Goal: Transaction & Acquisition: Purchase product/service

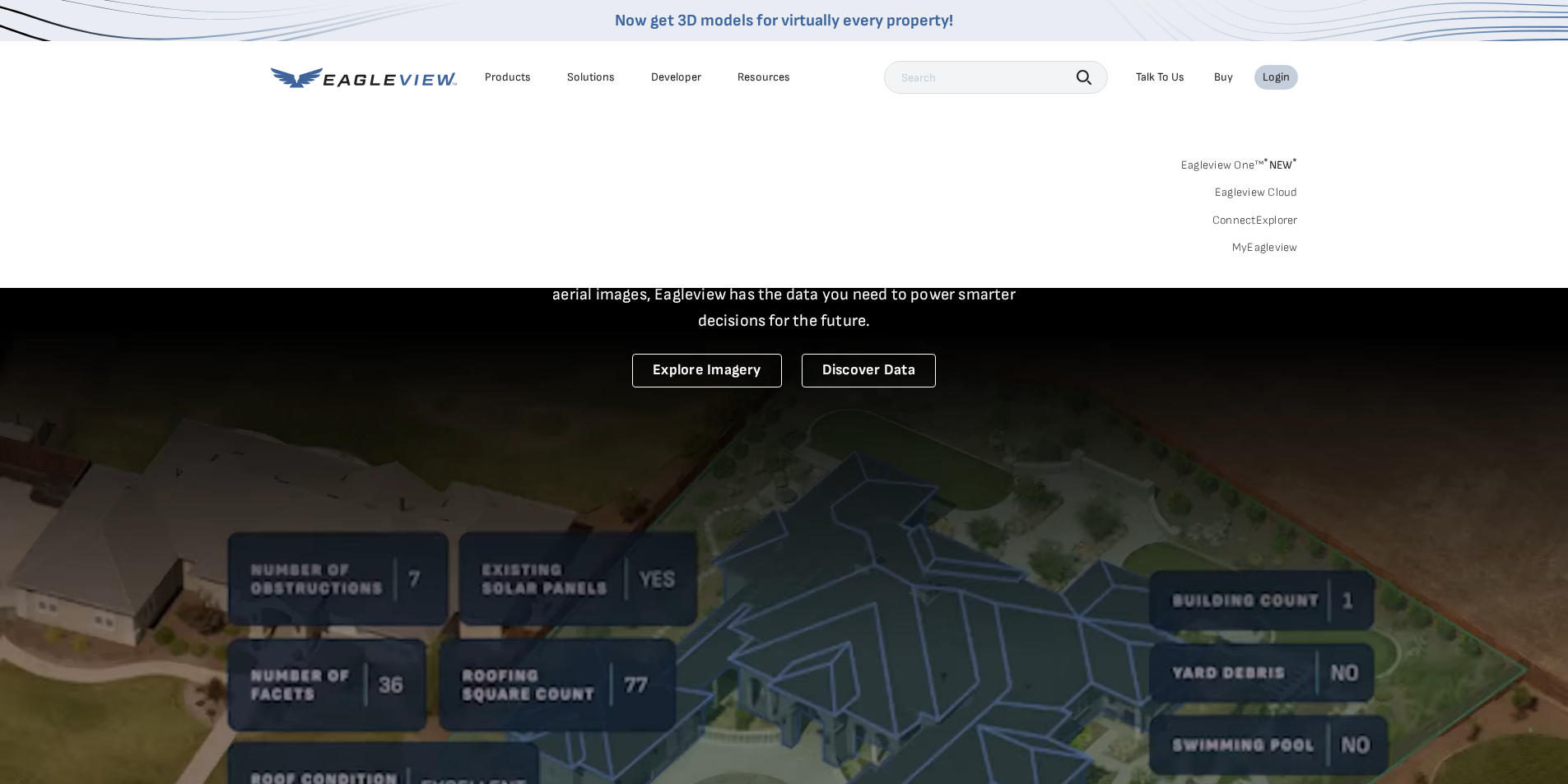
click at [1280, 253] on link "MyEagleview" at bounding box center [1265, 247] width 66 height 15
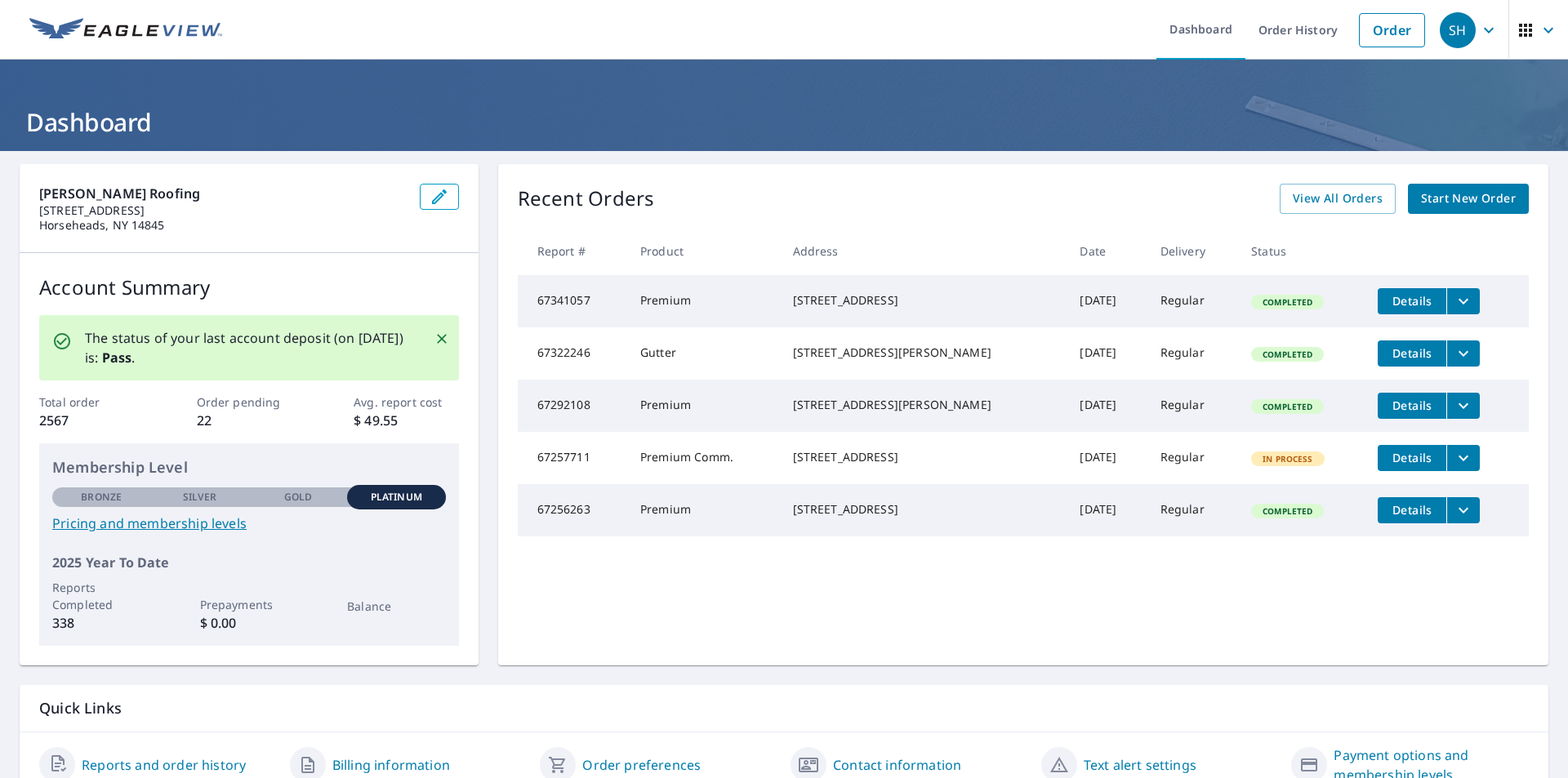
click at [1447, 199] on span "Start New Order" at bounding box center [1468, 199] width 95 height 21
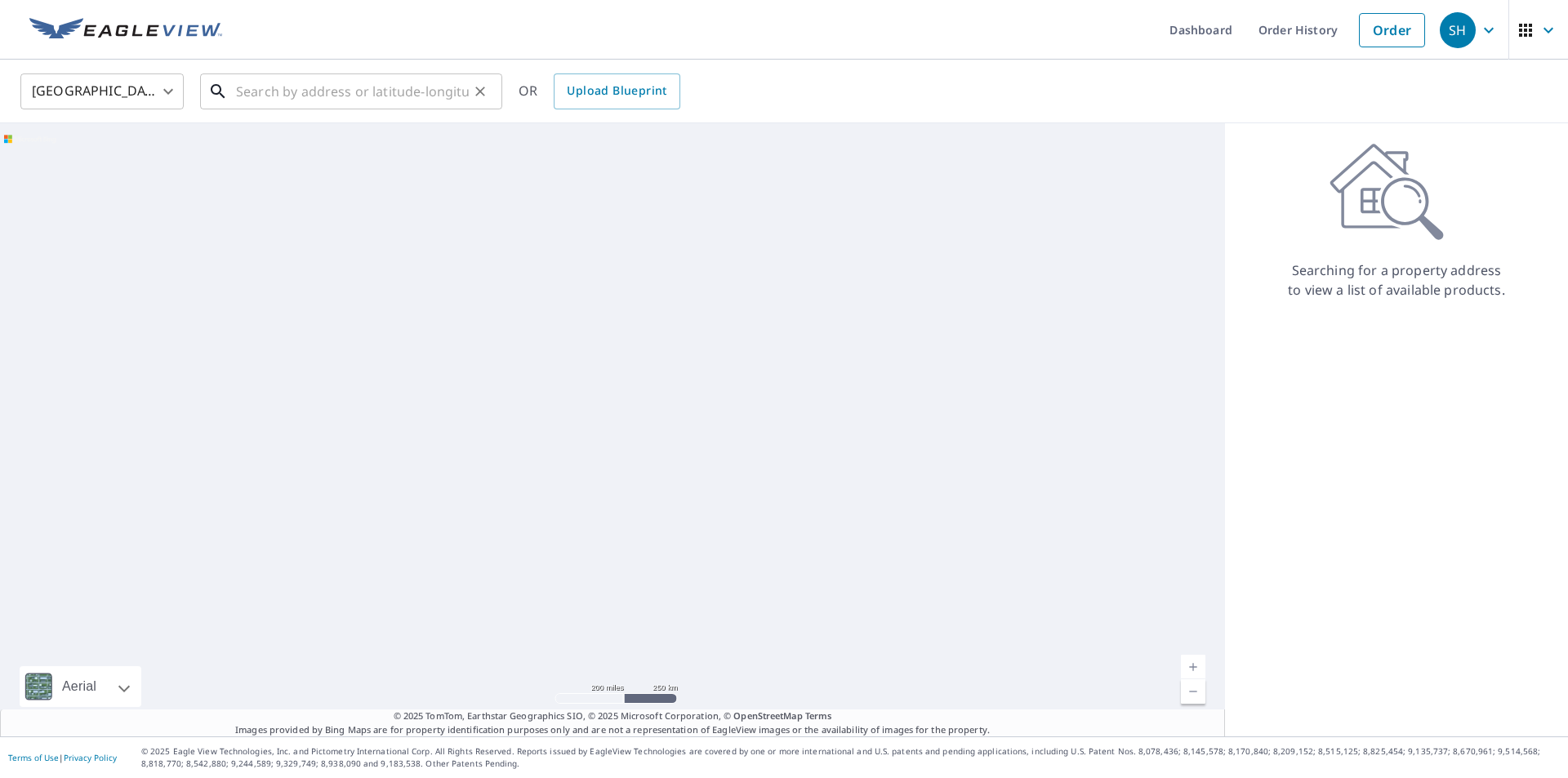
click at [298, 89] on input "text" at bounding box center [352, 91] width 233 height 45
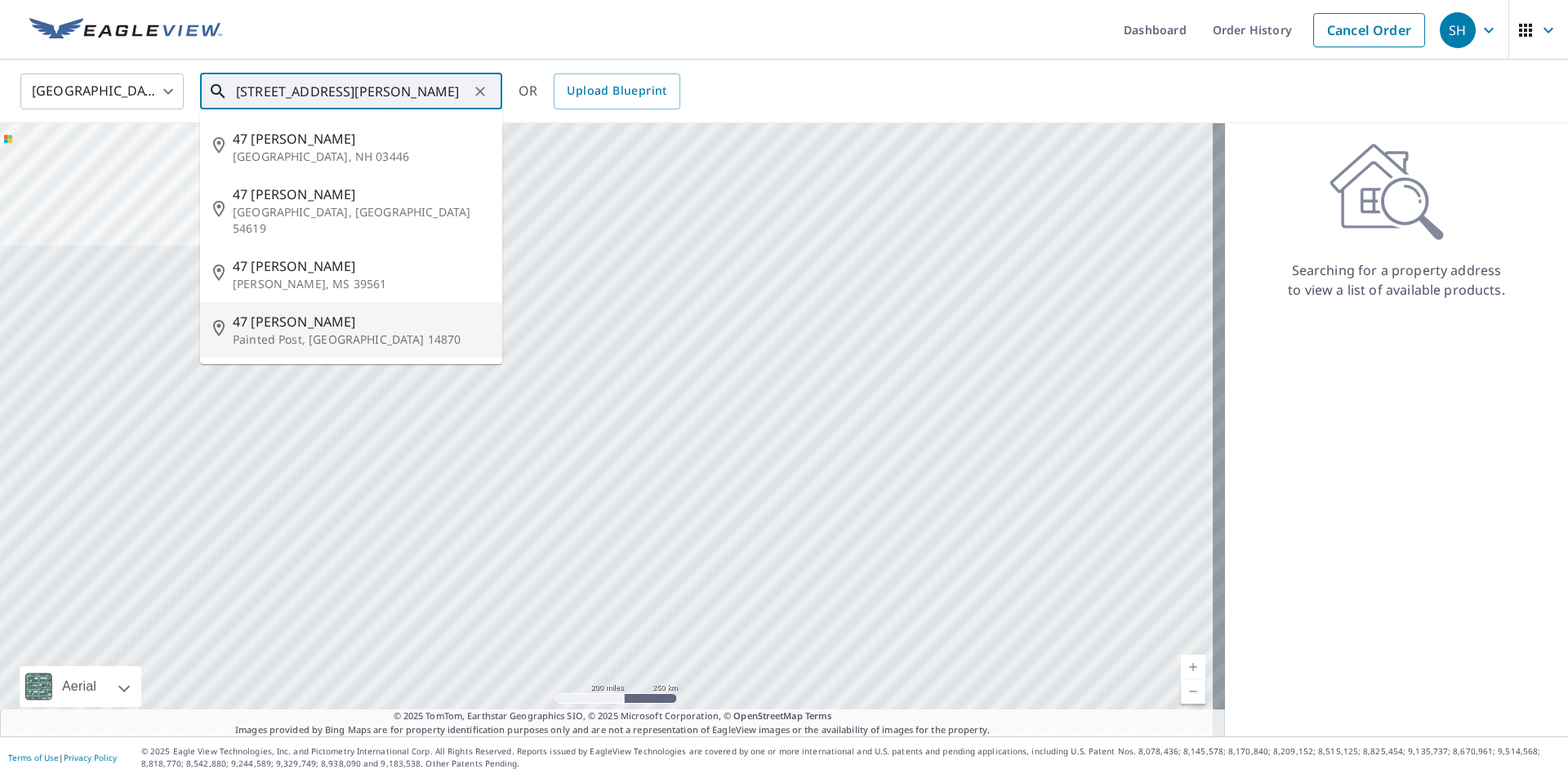
click at [268, 312] on span "47 Katie Ln" at bounding box center [361, 321] width 256 height 20
type input "47 Katie Ln Painted Post, NY 14870"
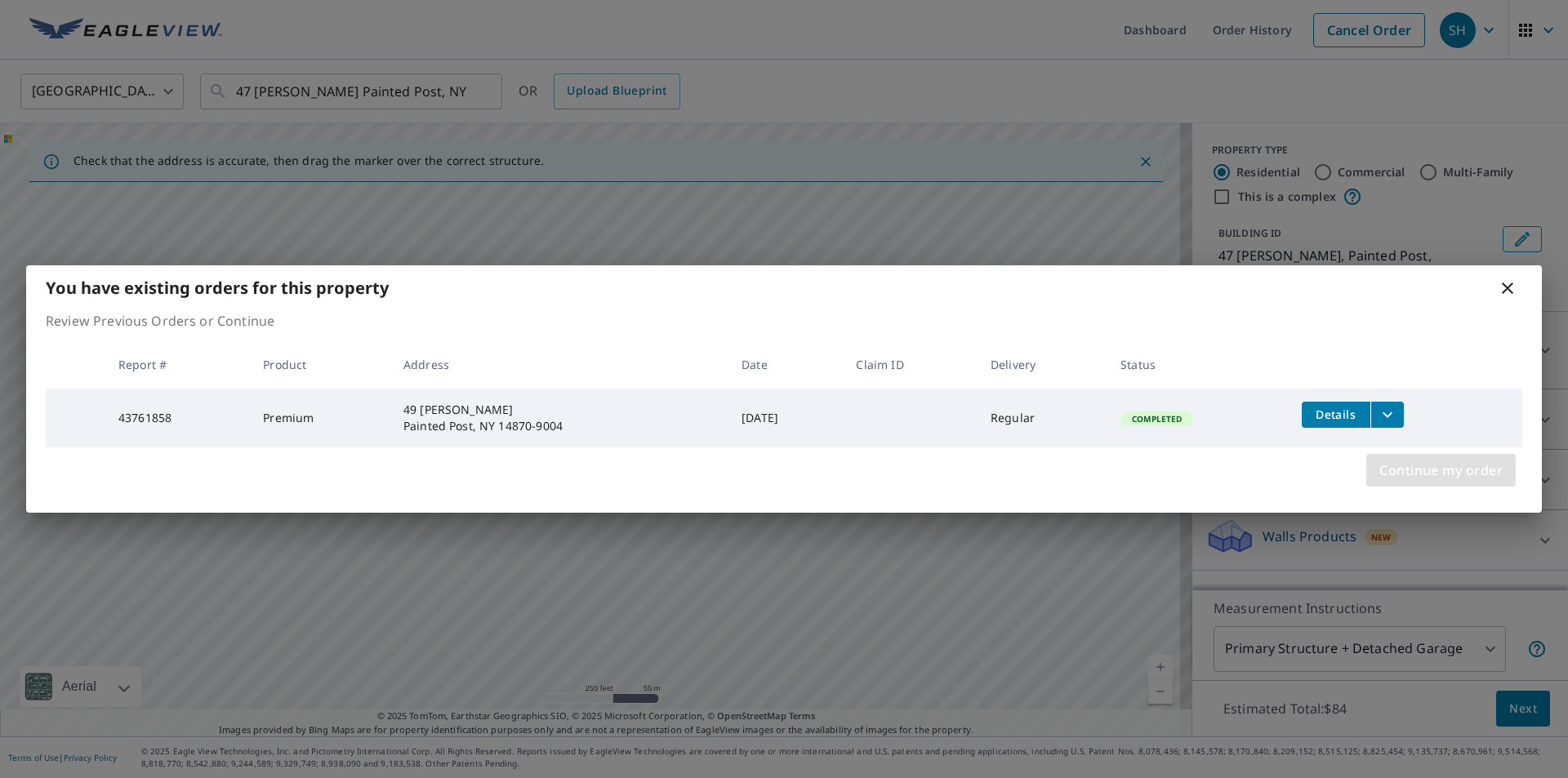
click at [1488, 474] on span "Continue my order" at bounding box center [1441, 470] width 123 height 23
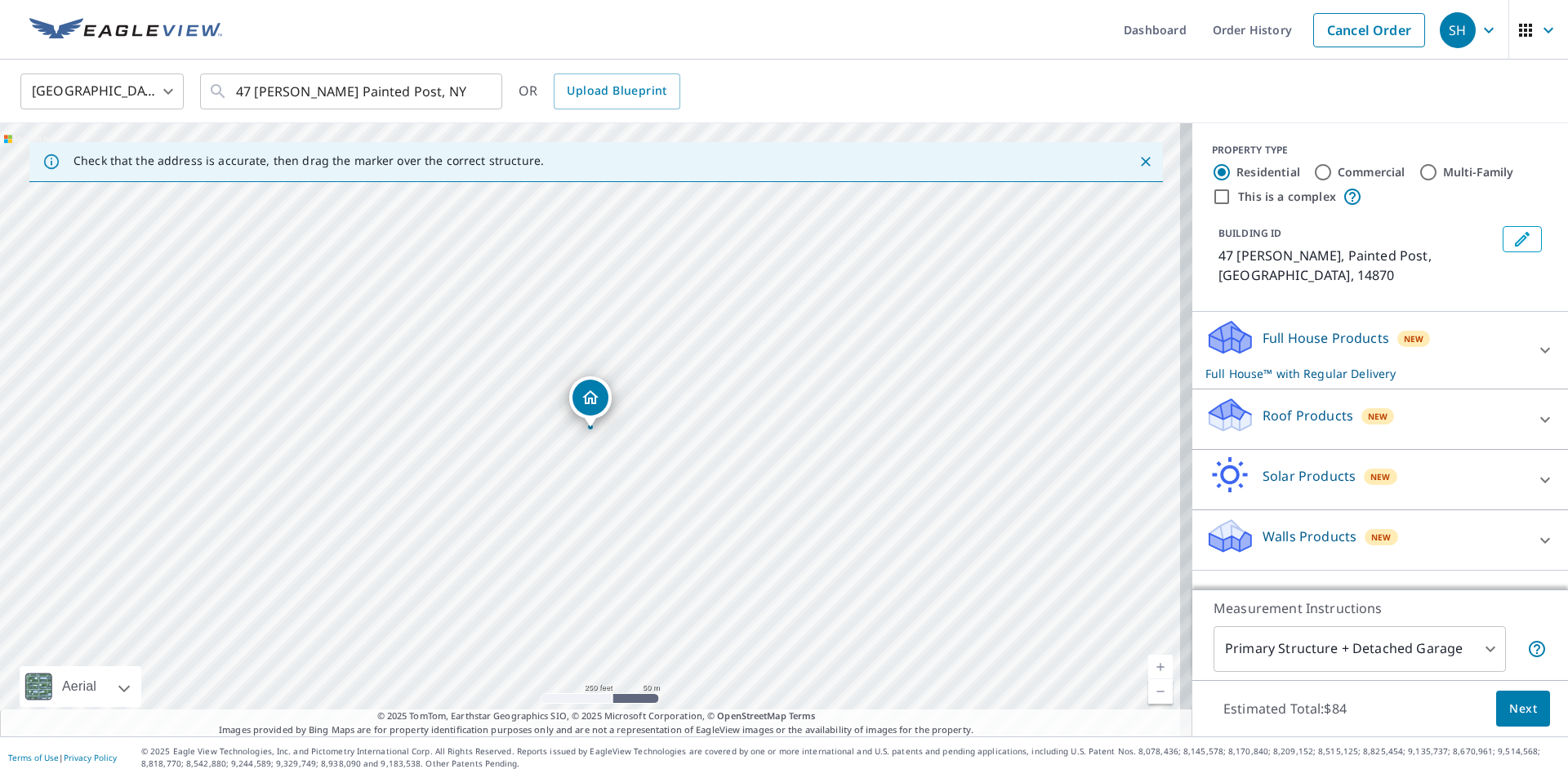
click at [1483, 645] on body "SH SH Dashboard Order History Cancel Order SH United States US ​ 47 Katie Ln Pa…" at bounding box center [784, 389] width 1568 height 778
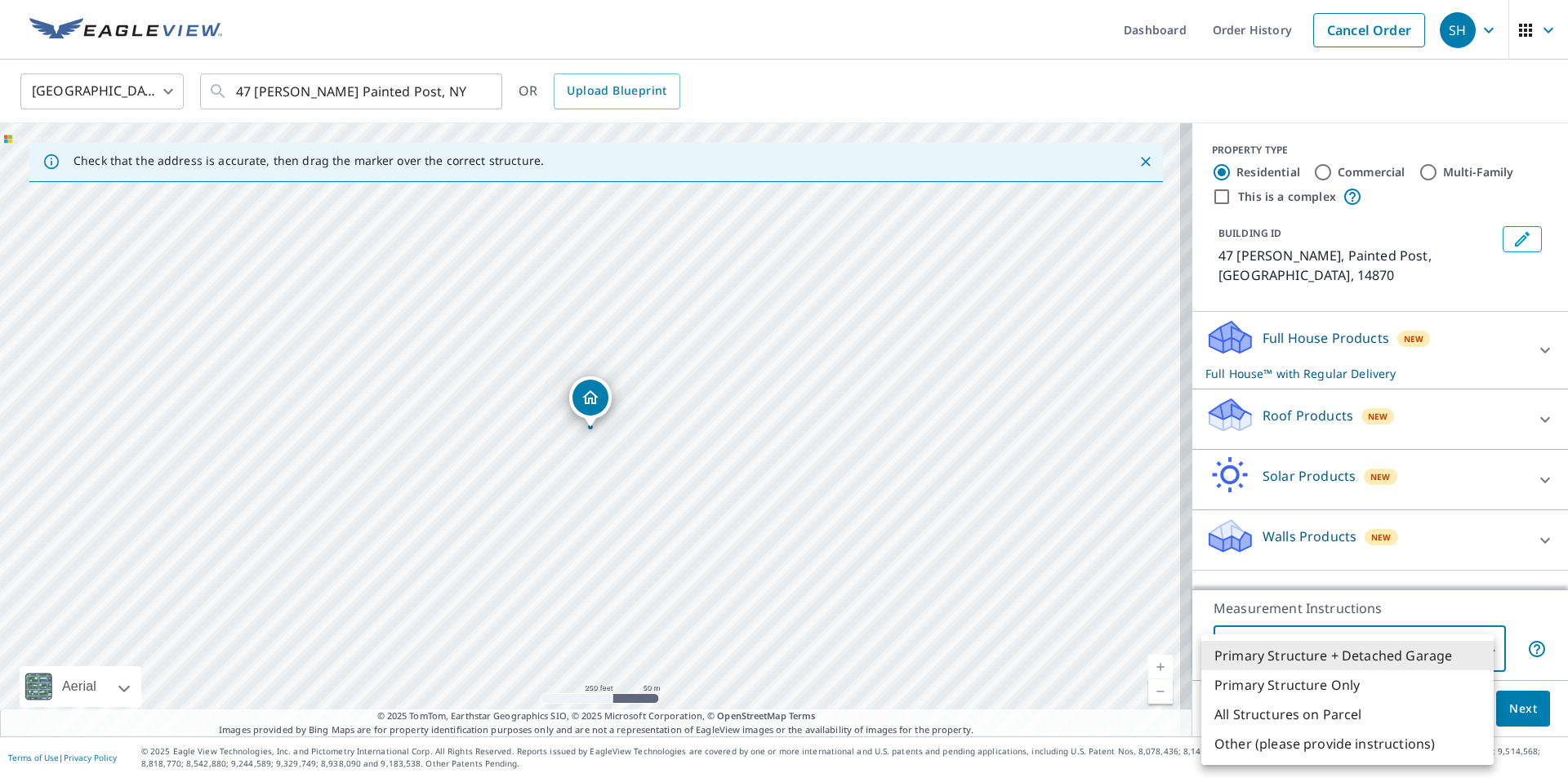
click at [1306, 688] on li "Primary Structure Only" at bounding box center [1347, 685] width 292 height 29
type input "2"
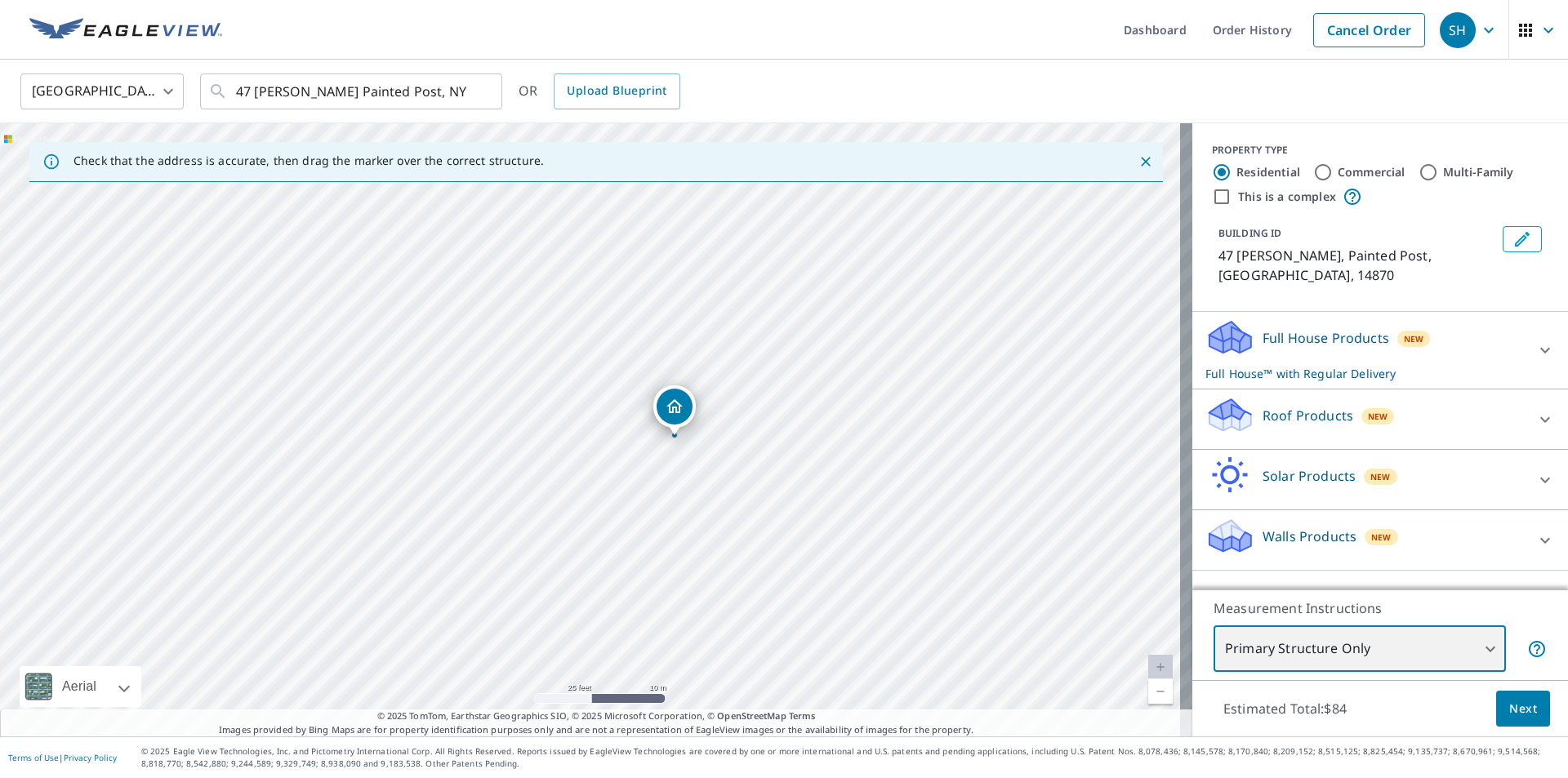
drag, startPoint x: 651, startPoint y: 419, endPoint x: 634, endPoint y: 445, distance: 31.1
click at [634, 445] on div "47 Katie Ln Painted Post, NY 14870" at bounding box center [596, 429] width 1192 height 613
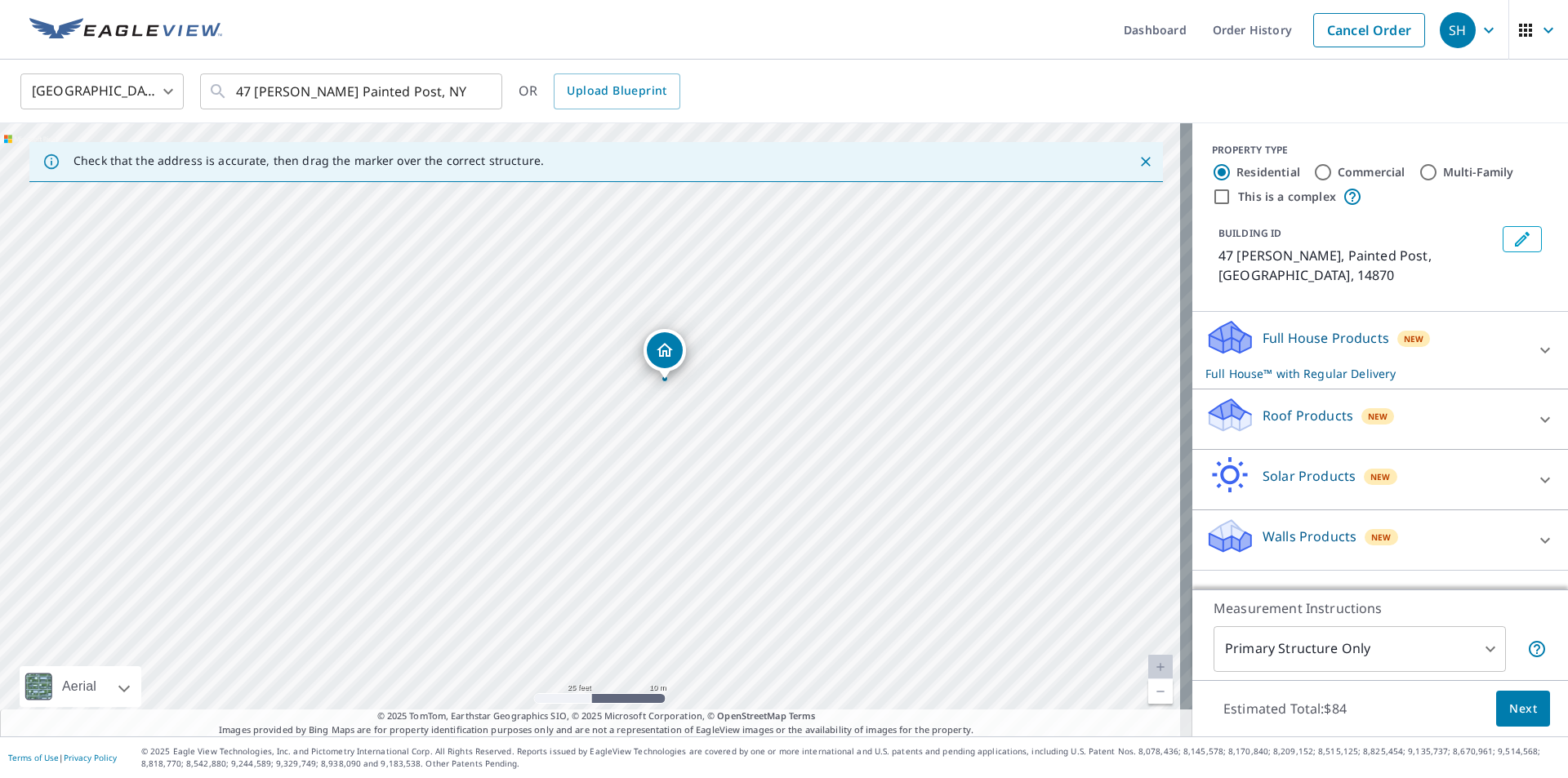
drag, startPoint x: 679, startPoint y: 398, endPoint x: 669, endPoint y: 342, distance: 56.9
click at [1509, 706] on span "Next" at bounding box center [1523, 710] width 27 height 21
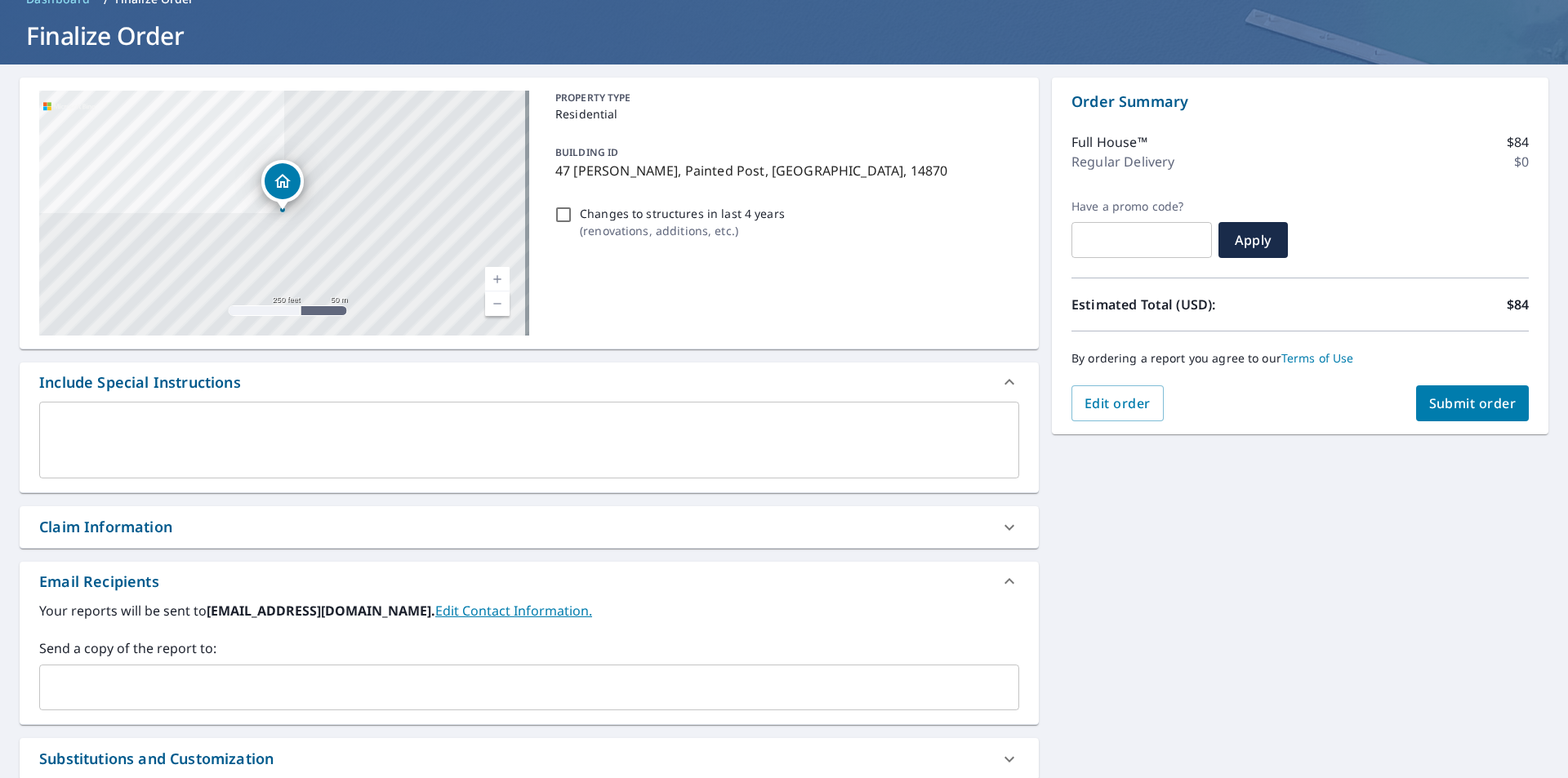
scroll to position [250, 0]
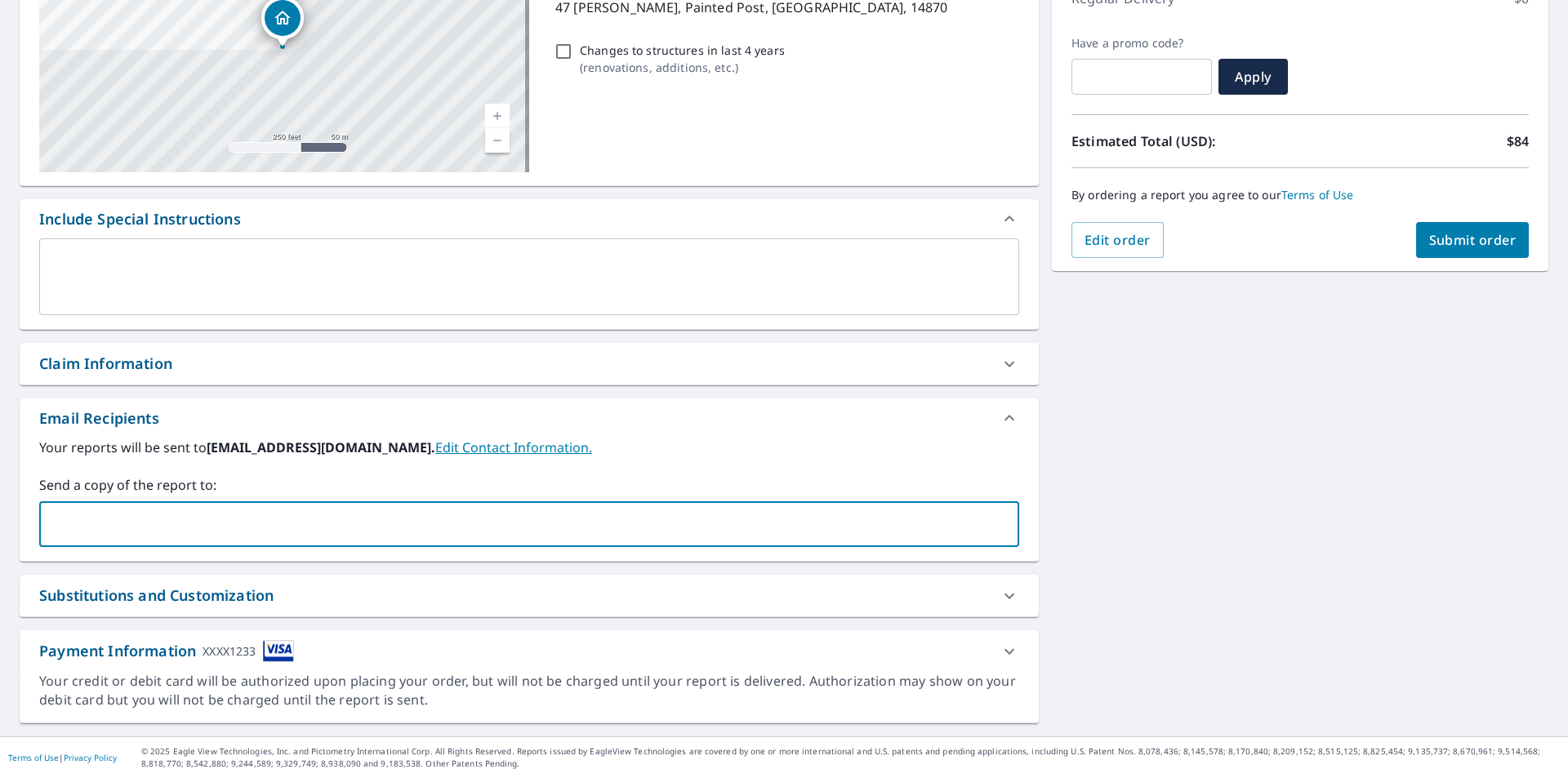
click at [133, 533] on input "text" at bounding box center [516, 524] width 940 height 31
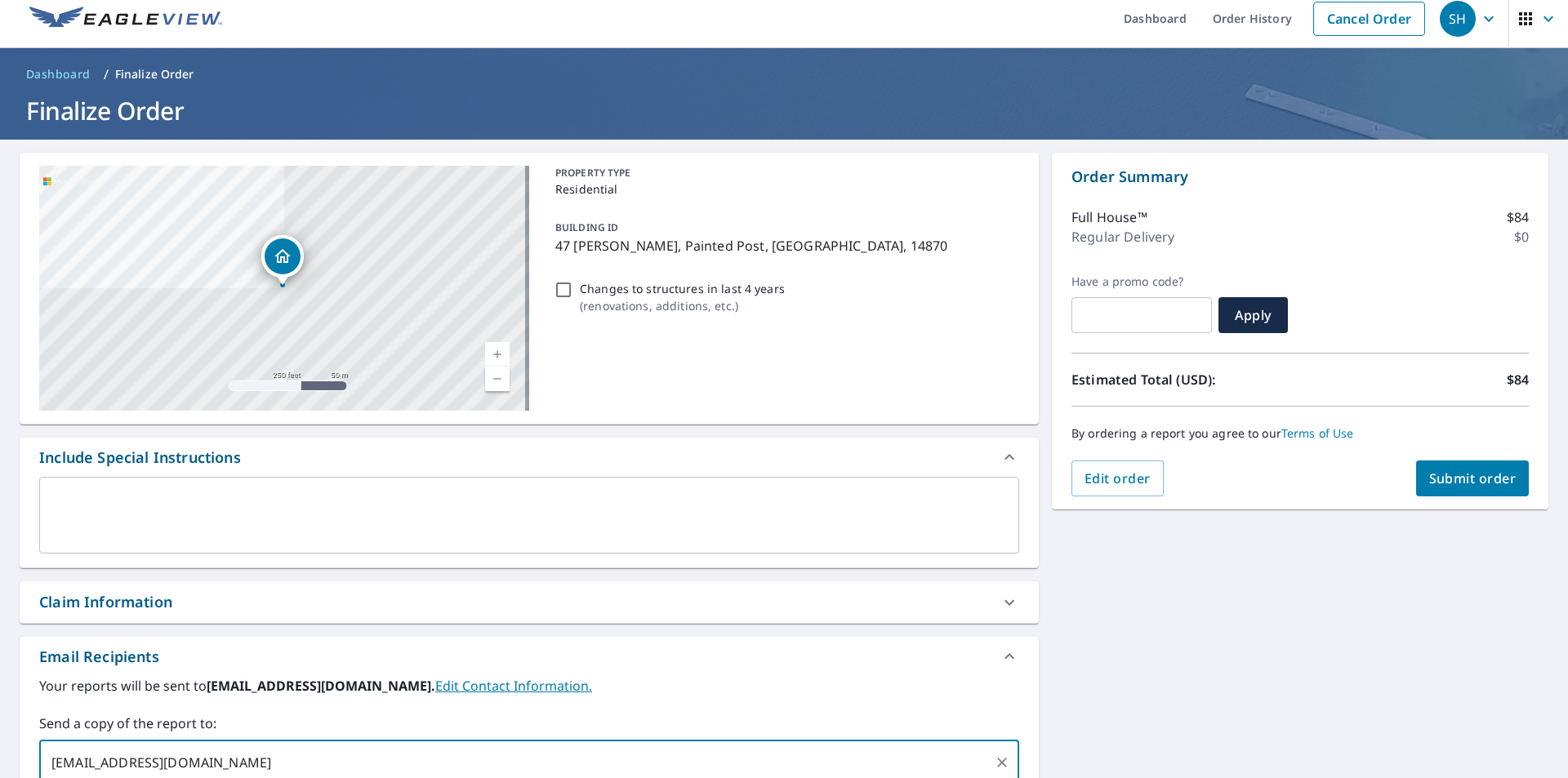
scroll to position [5, 0]
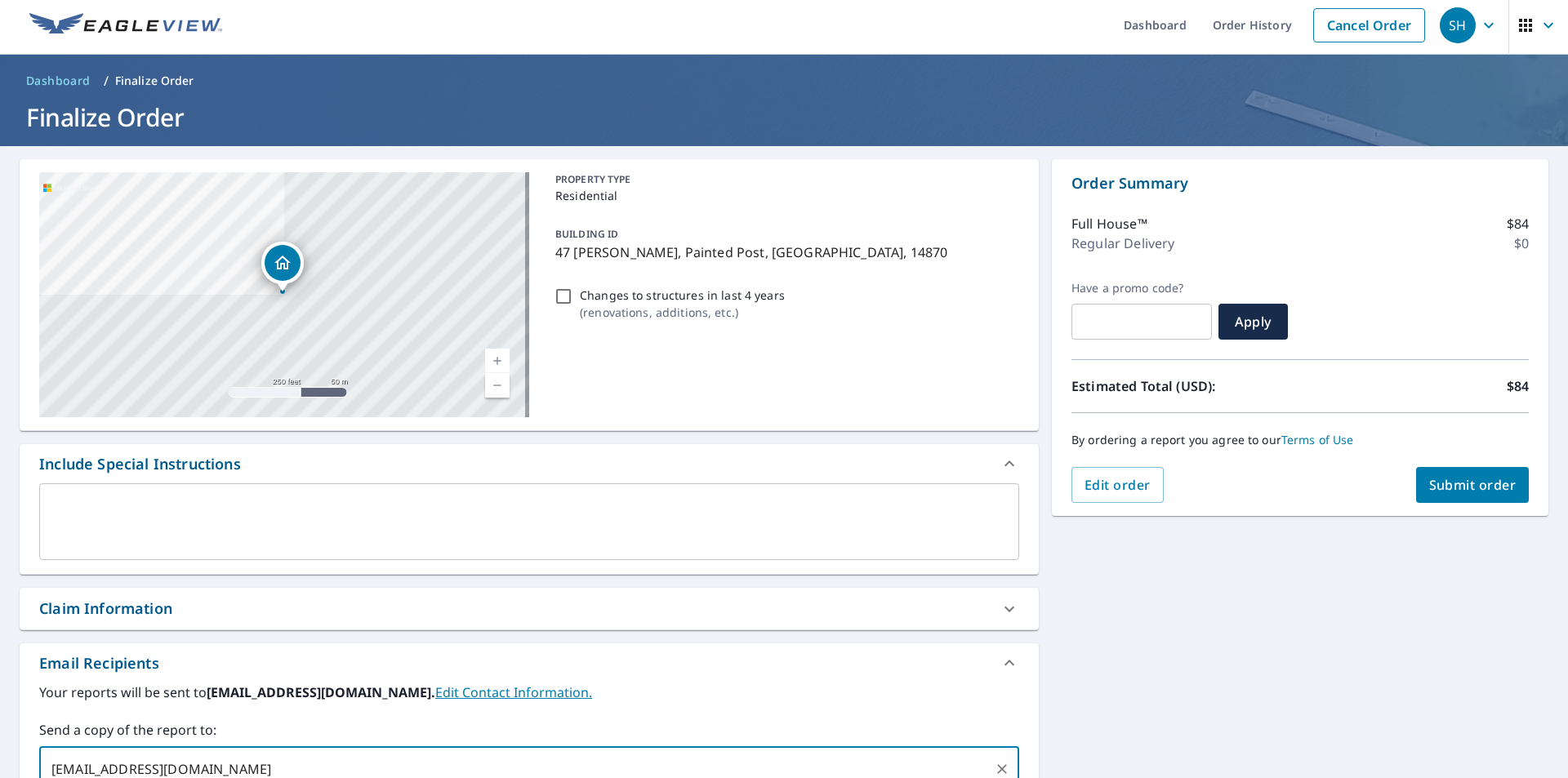
type input "smerrill@haleroofinginc.com"
click at [1443, 485] on span "Submit order" at bounding box center [1472, 485] width 87 height 18
